Goal: Task Accomplishment & Management: Check status

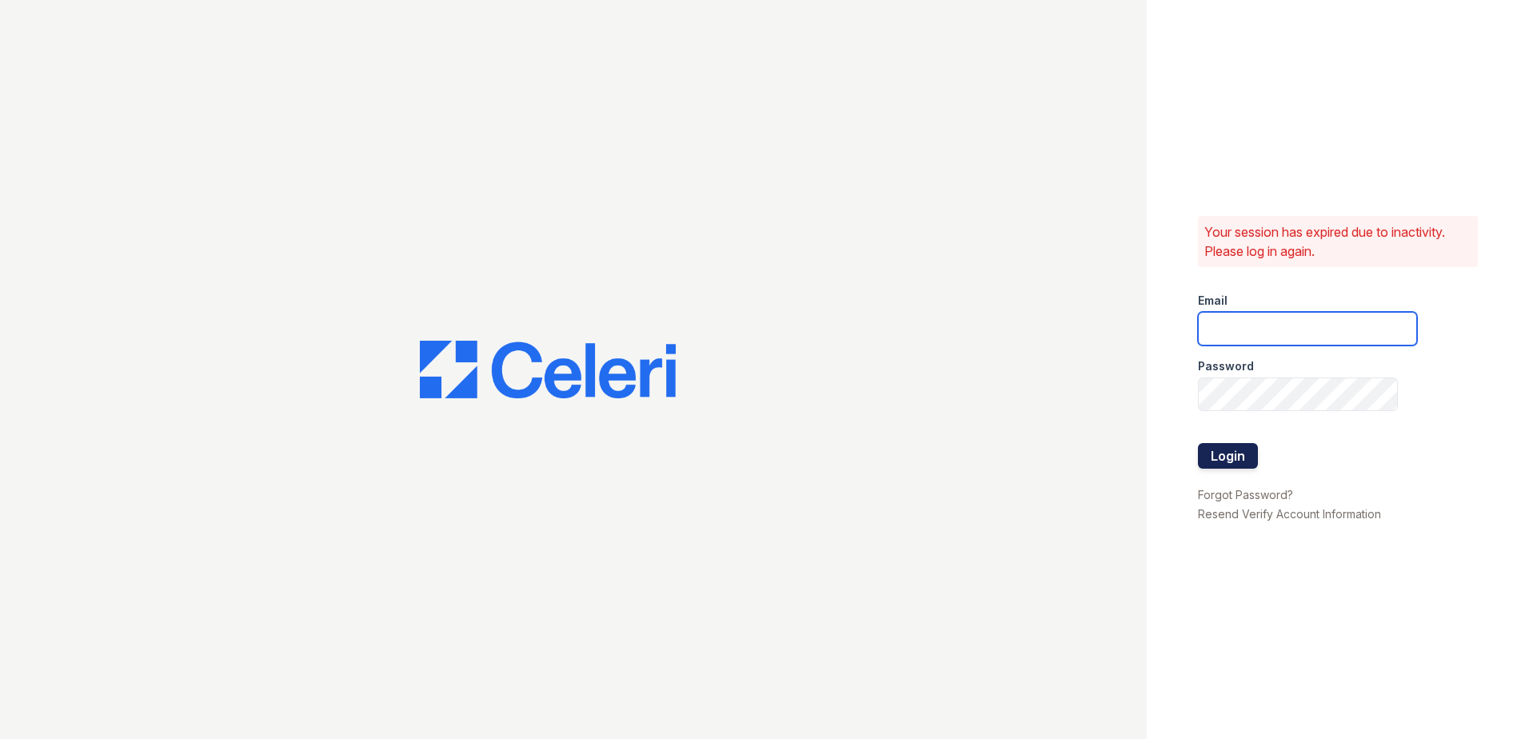
type input "[EMAIL_ADDRESS][DOMAIN_NAME]"
click at [1245, 451] on button "Login" at bounding box center [1228, 456] width 60 height 26
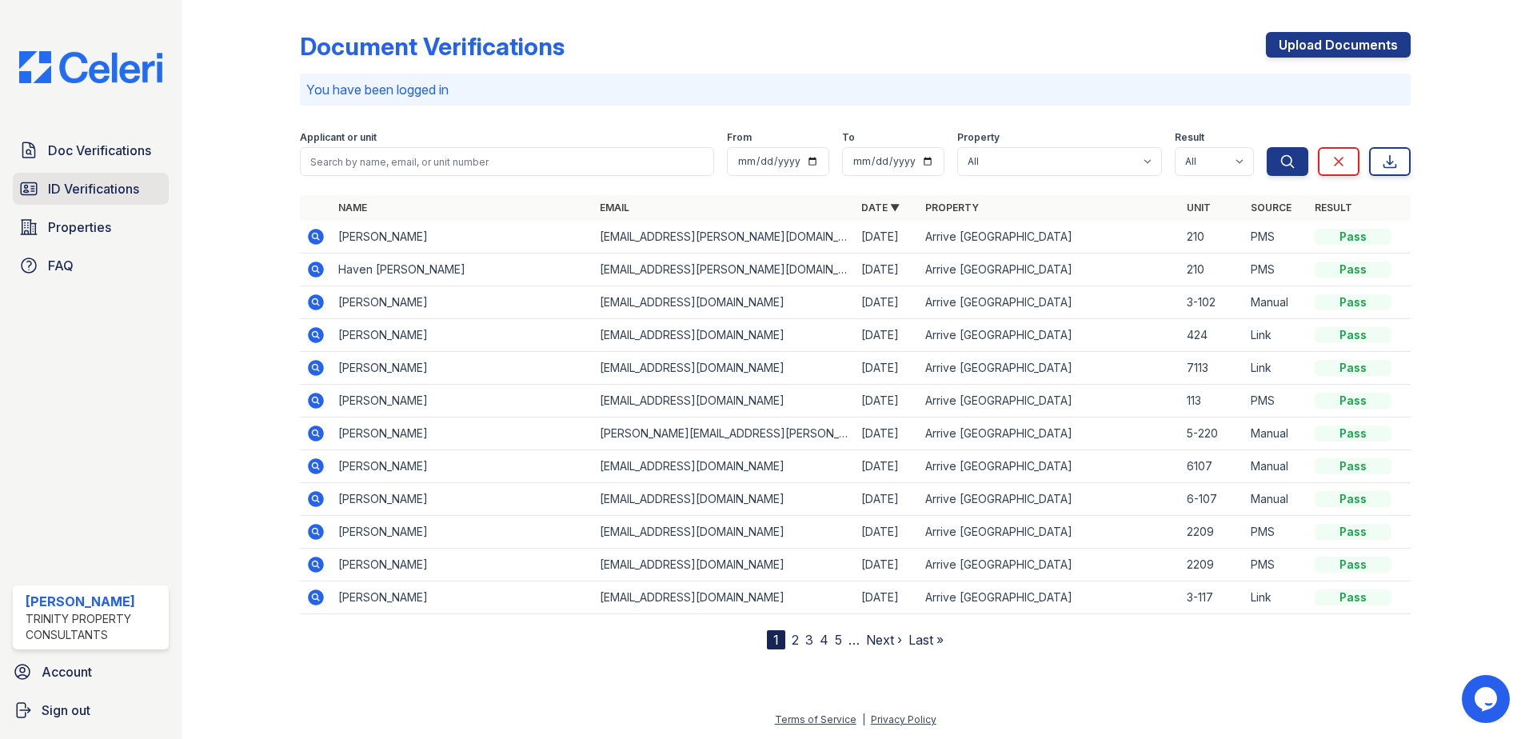
click at [56, 190] on span "ID Verifications" at bounding box center [93, 188] width 91 height 19
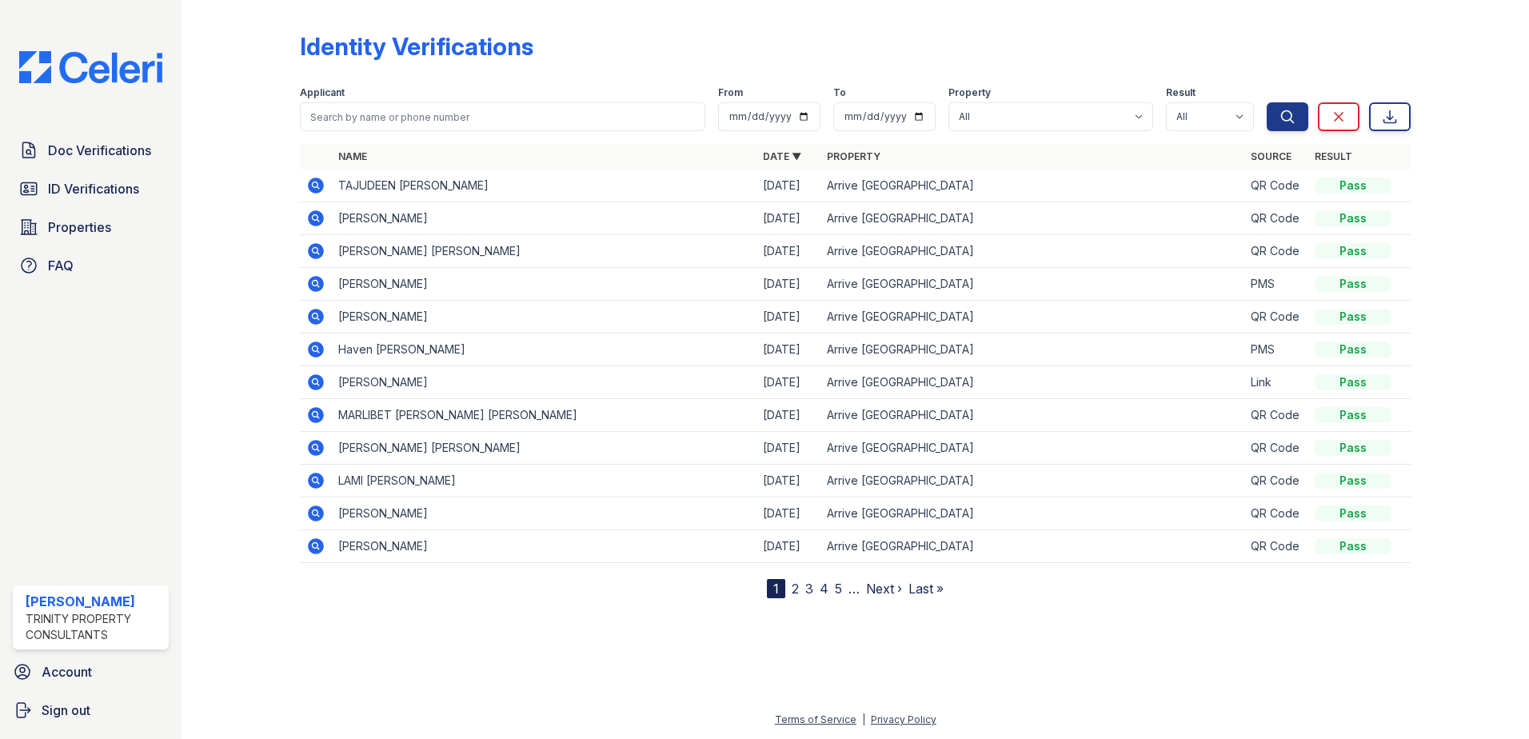
click at [312, 182] on icon at bounding box center [316, 186] width 16 height 16
click at [314, 189] on icon at bounding box center [316, 186] width 16 height 16
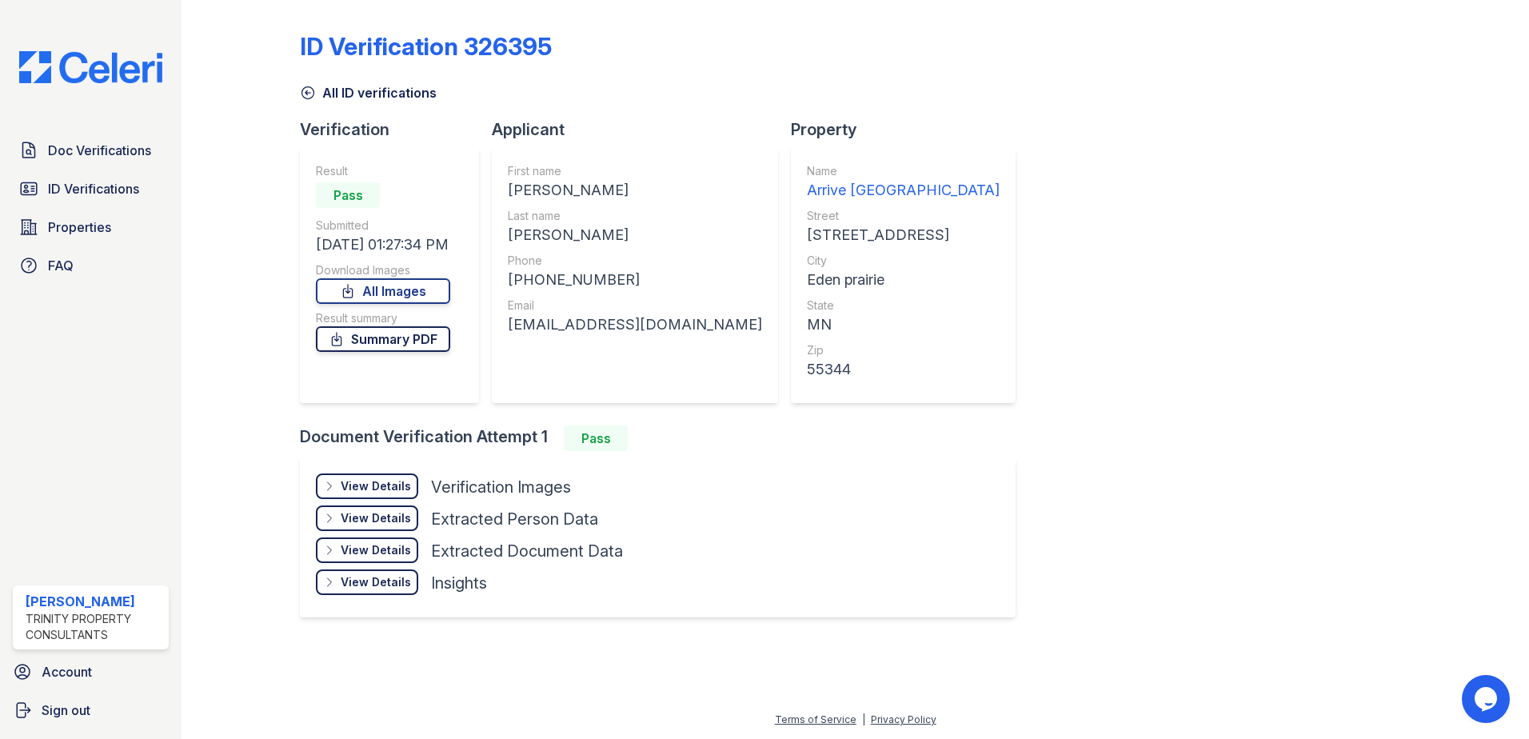
click at [394, 346] on link "Summary PDF" at bounding box center [383, 339] width 134 height 26
click at [394, 286] on link "All Images" at bounding box center [383, 291] width 134 height 26
